Goal: Download file/media

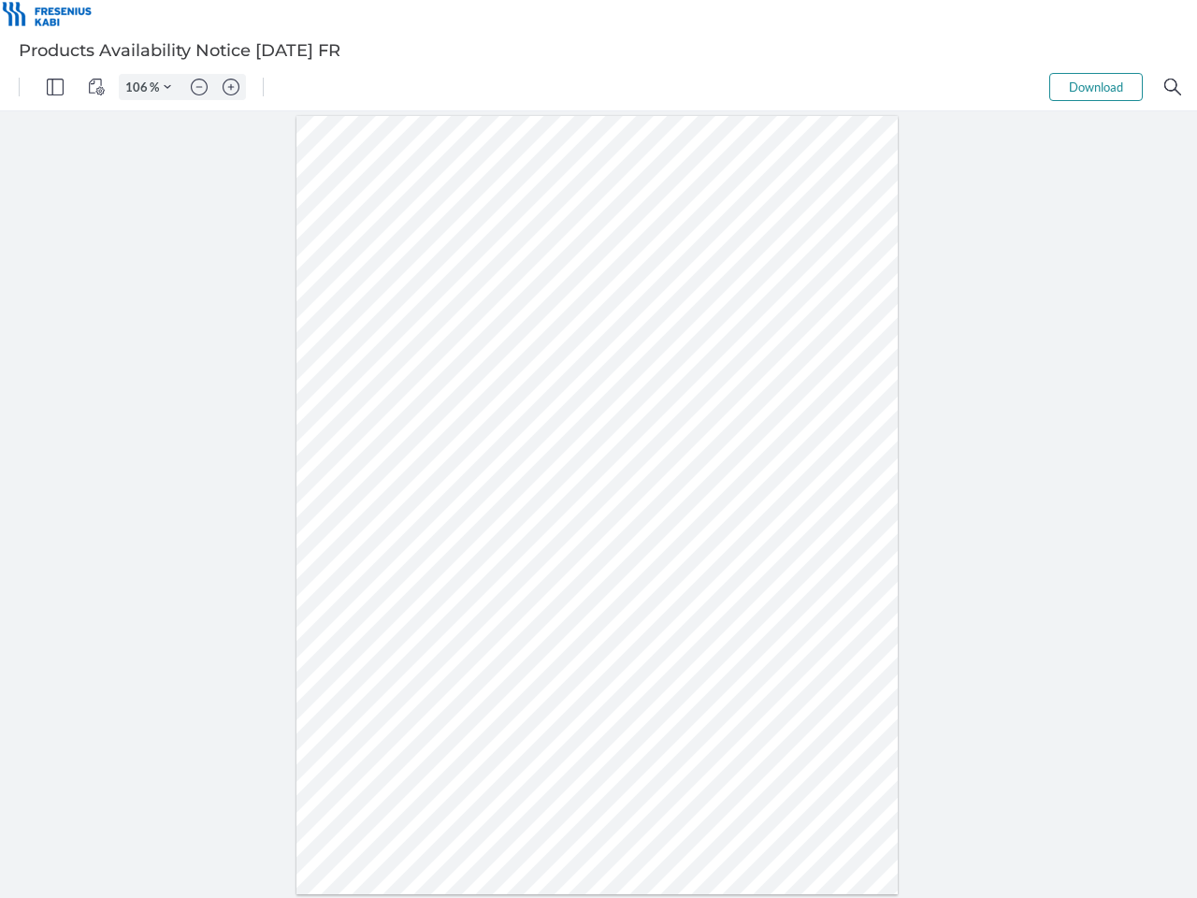
click at [55, 87] on img "Panel" at bounding box center [55, 87] width 17 height 17
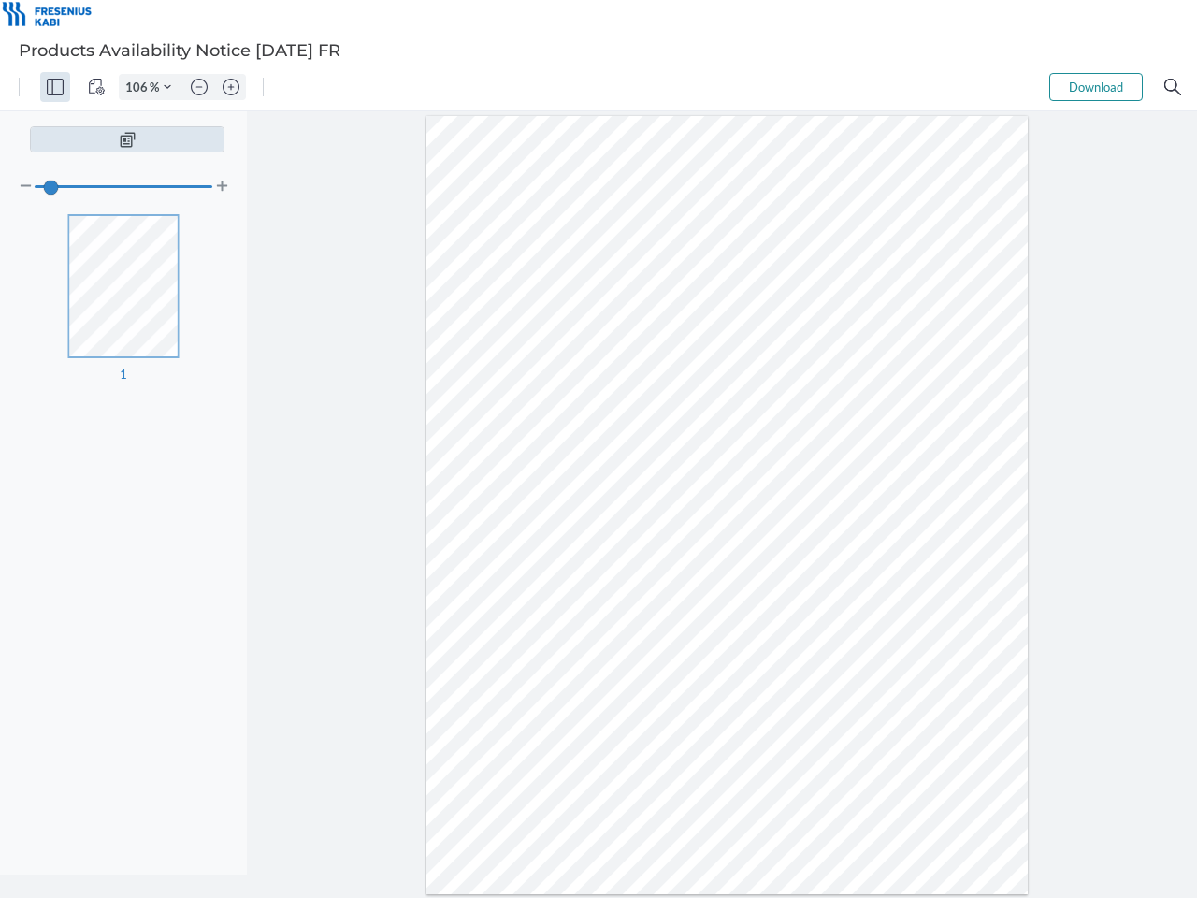
click at [96, 87] on img "View Controls" at bounding box center [96, 87] width 17 height 17
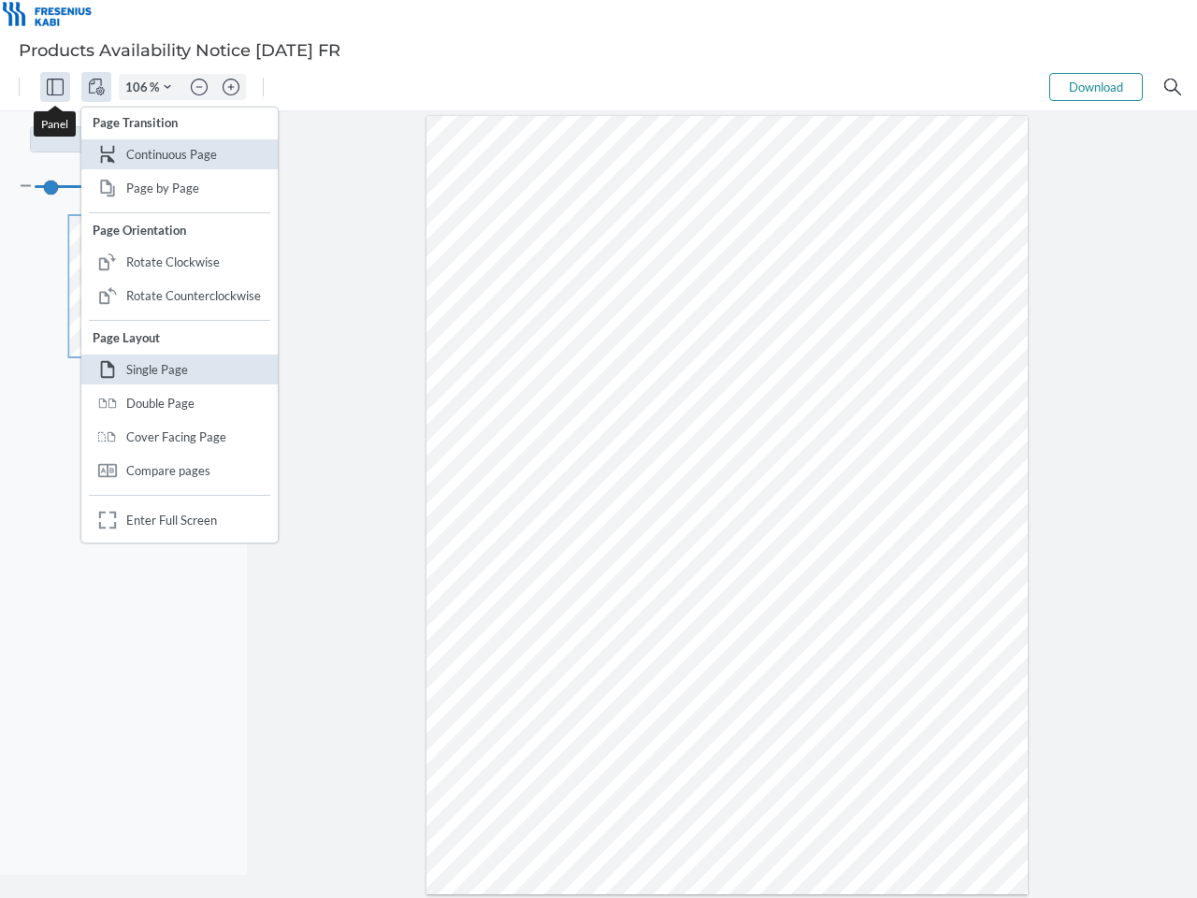
click at [139, 87] on input "106" at bounding box center [135, 87] width 30 height 17
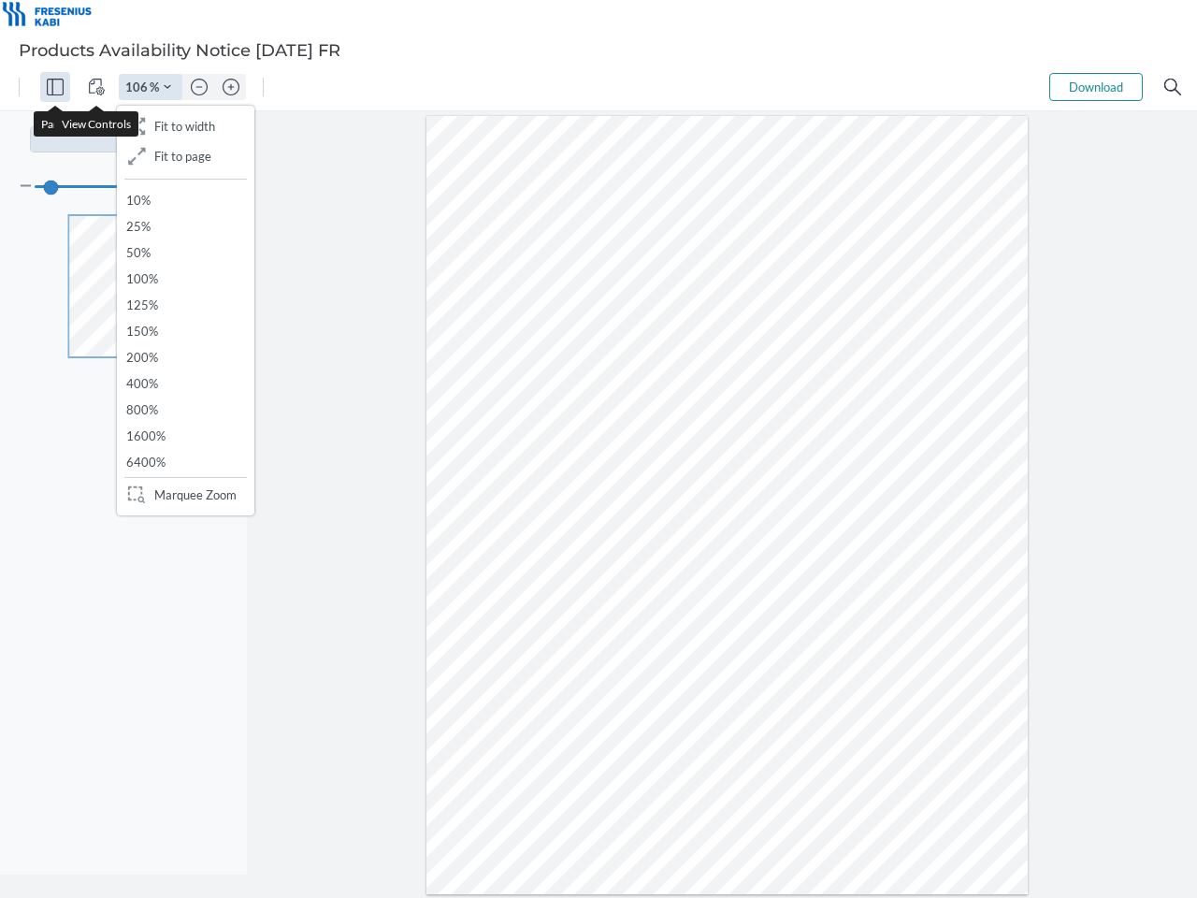
click at [167, 87] on img "Zoom Controls" at bounding box center [167, 86] width 7 height 7
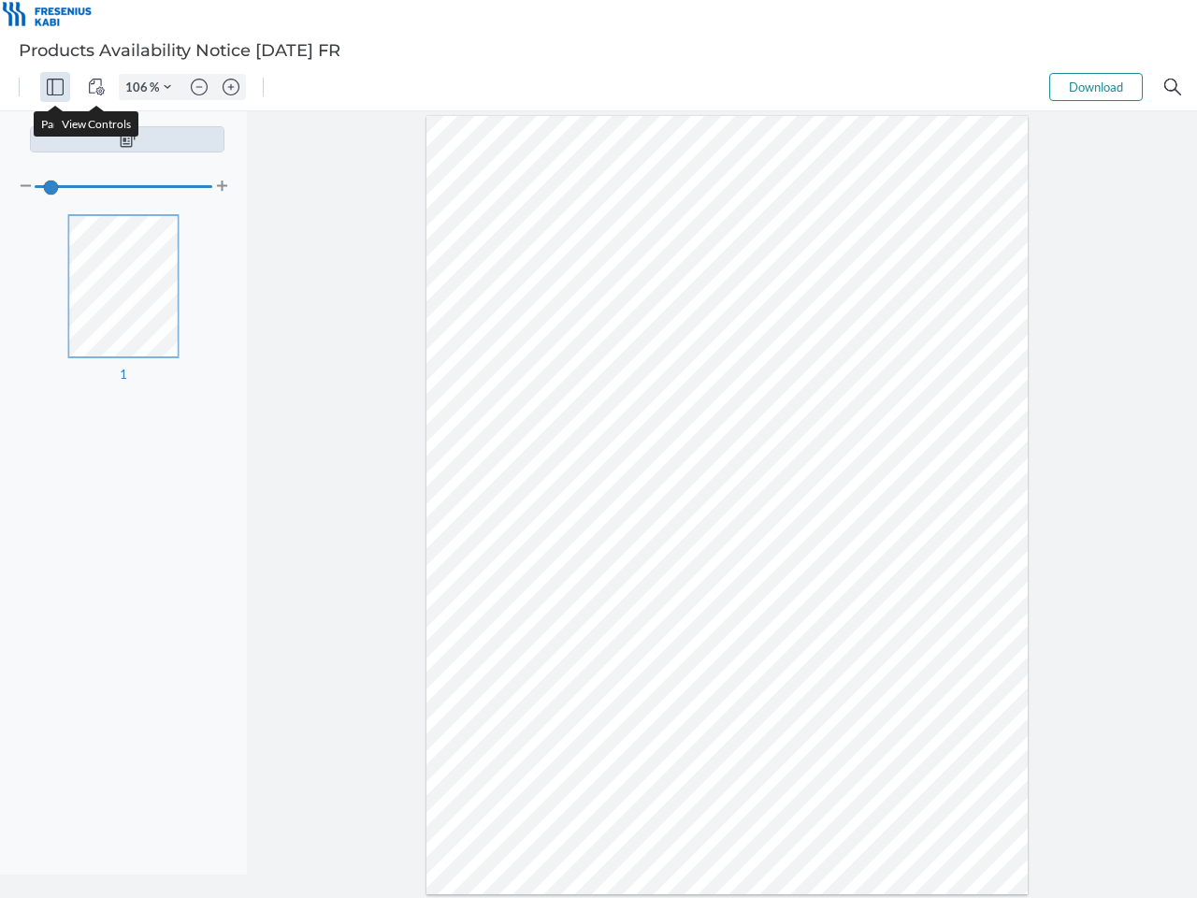
click at [199, 87] on img "Zoom out" at bounding box center [199, 87] width 17 height 17
click at [231, 87] on img "Zoom in" at bounding box center [231, 87] width 17 height 17
type input "106"
click at [1096, 87] on button "Download" at bounding box center [1097, 87] width 94 height 28
click at [1173, 87] on img "Search" at bounding box center [1173, 87] width 17 height 17
